Goal: Navigation & Orientation: Understand site structure

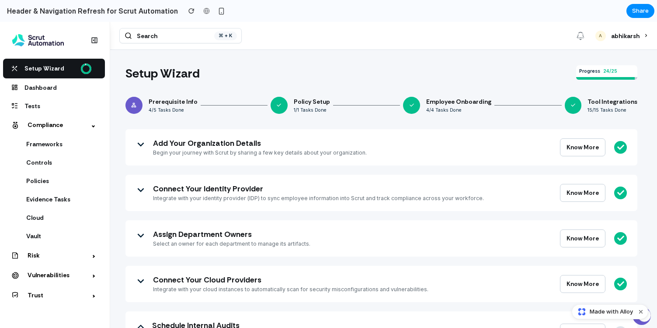
click at [195, 37] on div "Search ⌘ + K" at bounding box center [180, 35] width 122 height 15
click at [631, 37] on h4 "abhikarsh" at bounding box center [625, 36] width 28 height 8
click at [602, 36] on span "A" at bounding box center [600, 36] width 3 height 6
click at [582, 38] on span "11" at bounding box center [581, 35] width 10 height 9
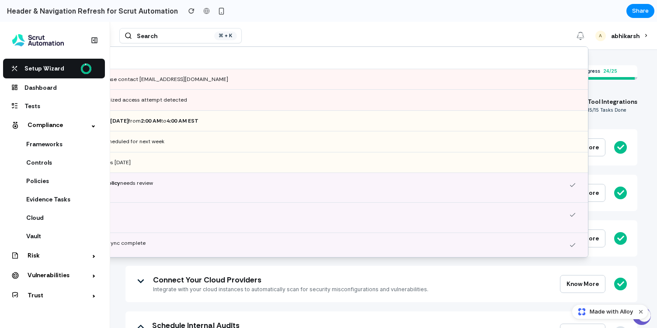
scroll to position [22, 0]
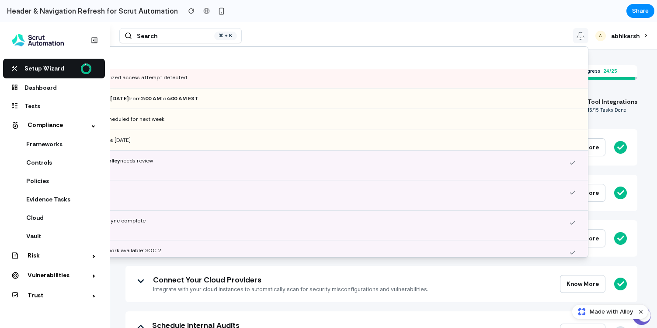
click at [581, 35] on span "11" at bounding box center [581, 35] width 10 height 9
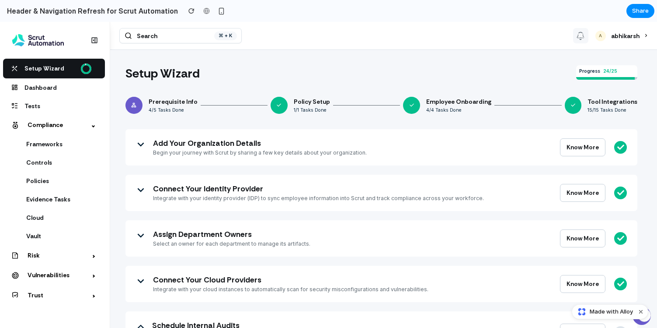
click at [581, 35] on span "11" at bounding box center [581, 35] width 10 height 9
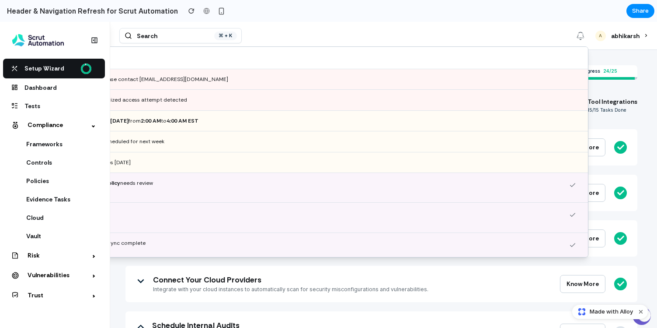
click at [166, 34] on div "Search ⌘ + K" at bounding box center [180, 35] width 122 height 15
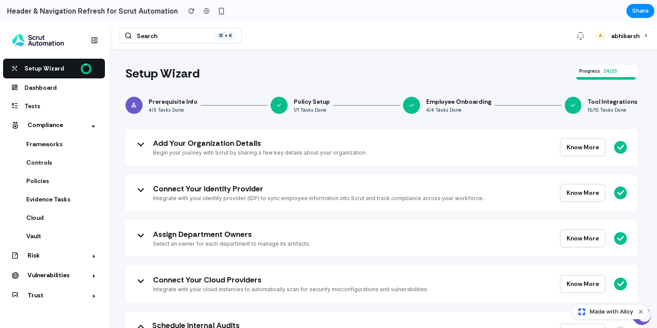
click at [161, 35] on div "Search ⌘ + K" at bounding box center [180, 35] width 122 height 15
click at [84, 70] on circle at bounding box center [86, 68] width 9 height 9
click at [53, 97] on span "Tests" at bounding box center [56, 106] width 91 height 18
click at [56, 83] on span "Dashboard" at bounding box center [56, 87] width 91 height 18
click at [56, 157] on span "Controls" at bounding box center [58, 162] width 65 height 18
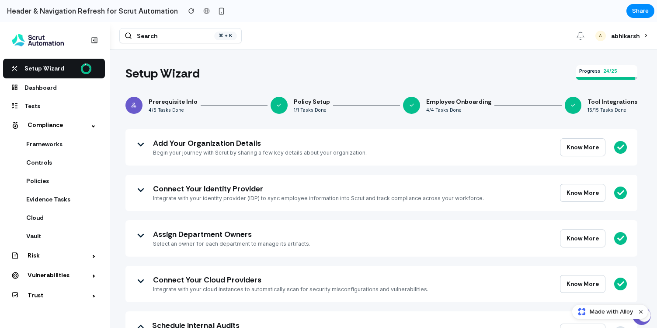
click at [94, 42] on icon "button" at bounding box center [94, 40] width 6 height 6
click at [137, 39] on div "Search ⌘ + K" at bounding box center [180, 35] width 122 height 15
